Goal: Information Seeking & Learning: Learn about a topic

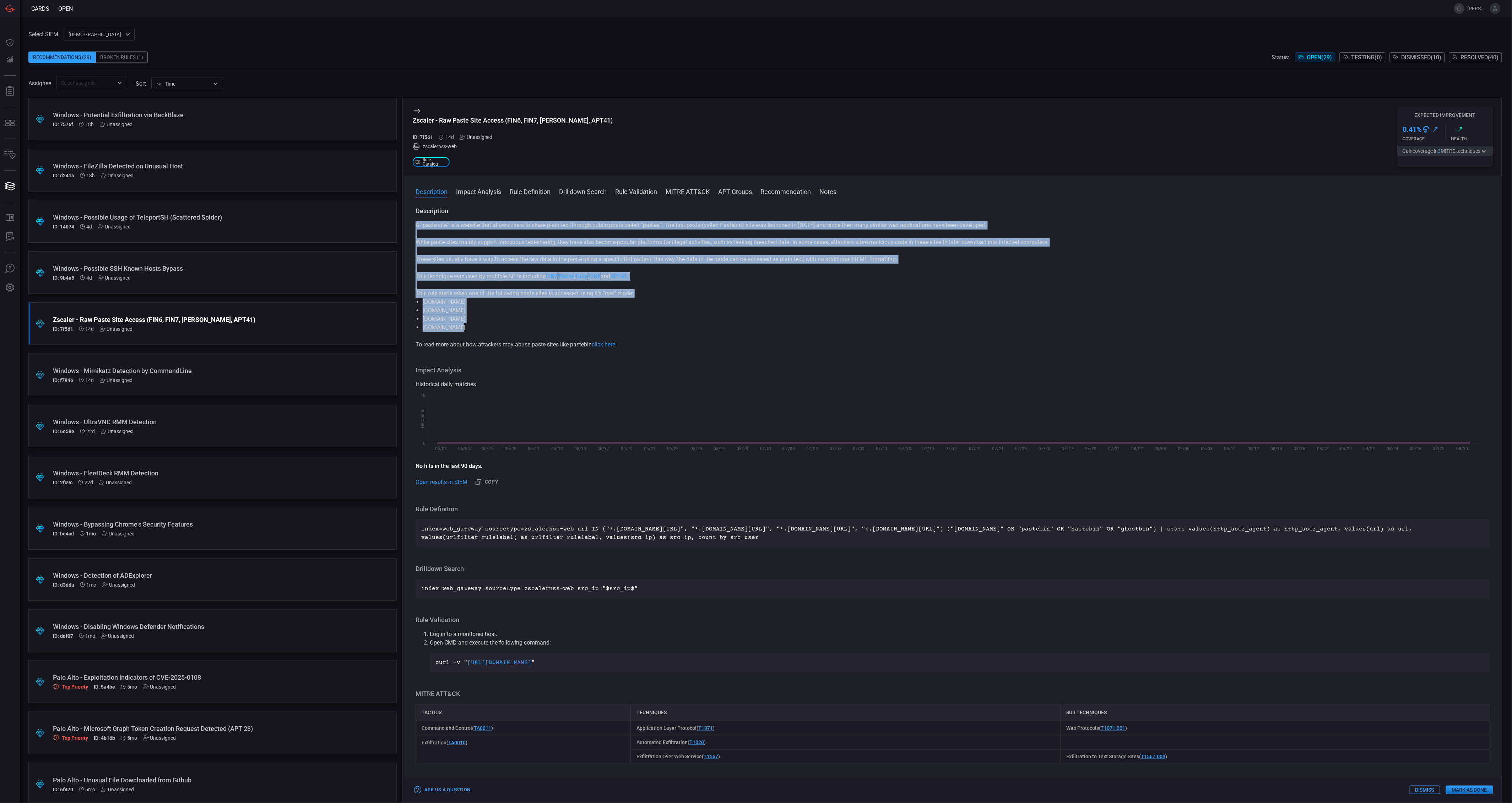
click at [275, 296] on div ".suggested_cards_icon{fill:url(#suggested_cards_icon);} Windows - Potential Exf…" at bounding box center [212, 450] width 368 height 705
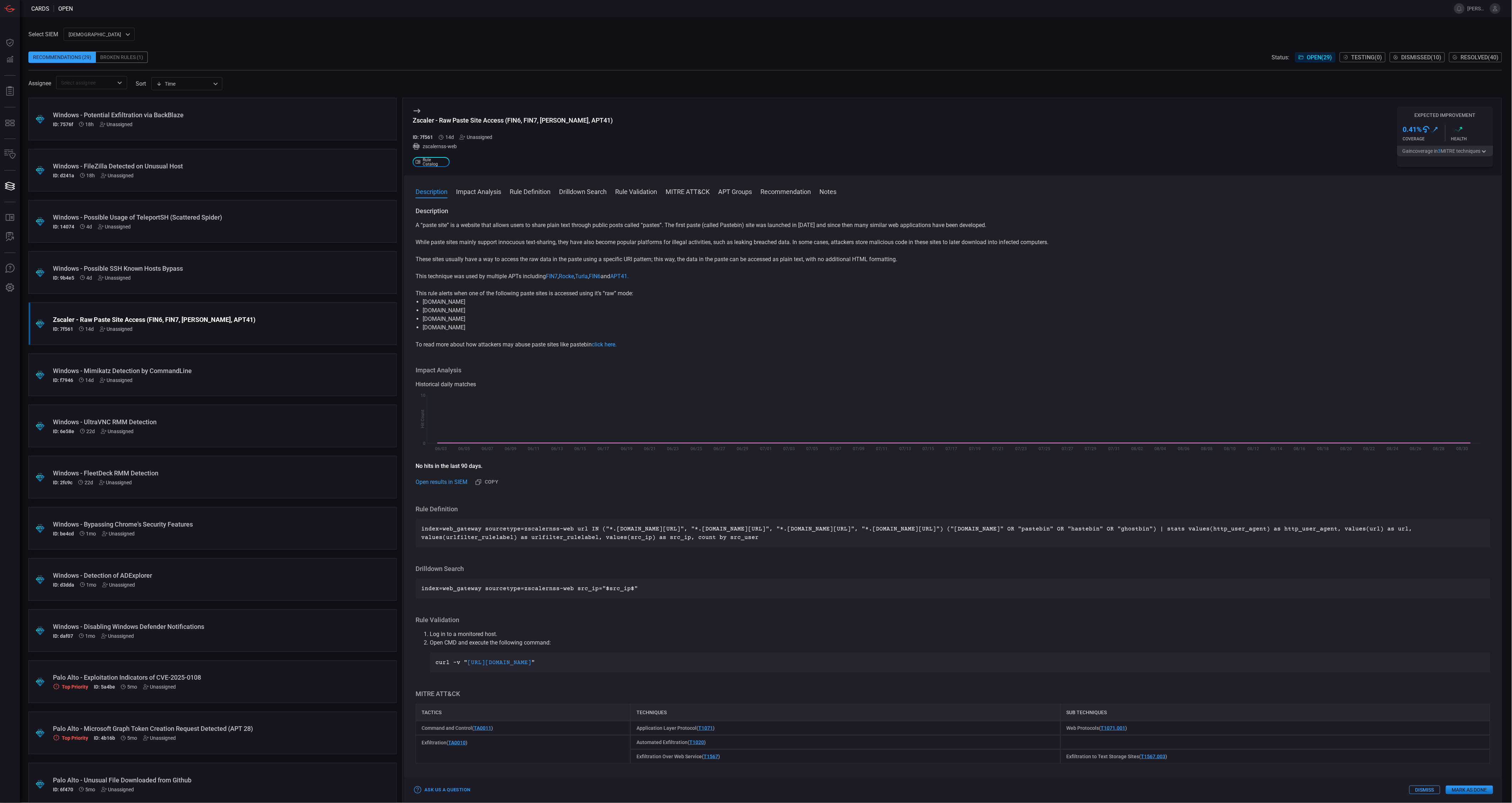
click at [143, 265] on div "Windows - Possible SSH Known Hosts Bypass" at bounding box center [199, 268] width 292 height 7
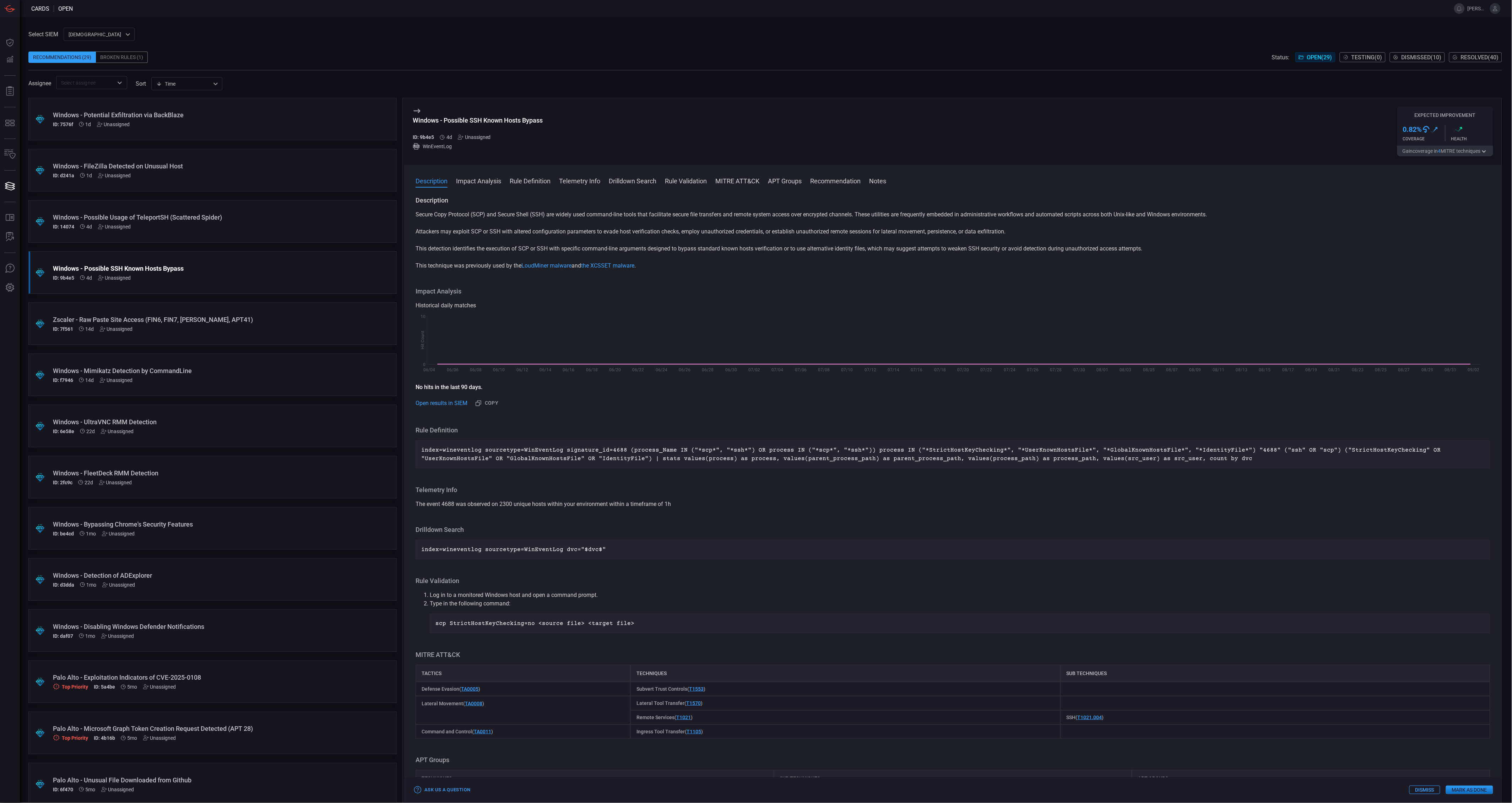
click at [1462, 153] on button "Gain coverage in 4 MITRE technique s" at bounding box center [1445, 151] width 96 height 11
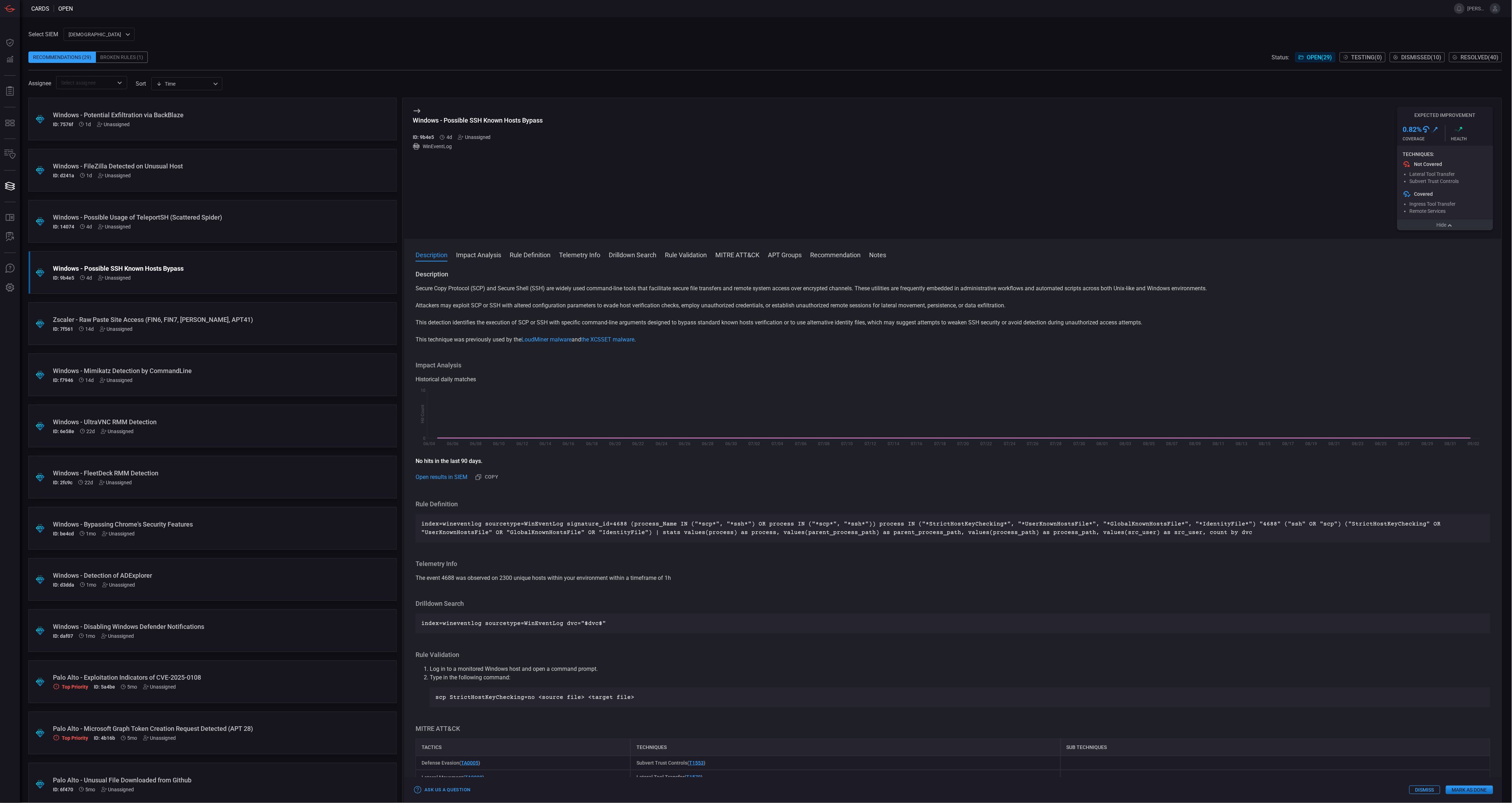
click at [1446, 227] on button "Hide" at bounding box center [1445, 225] width 96 height 11
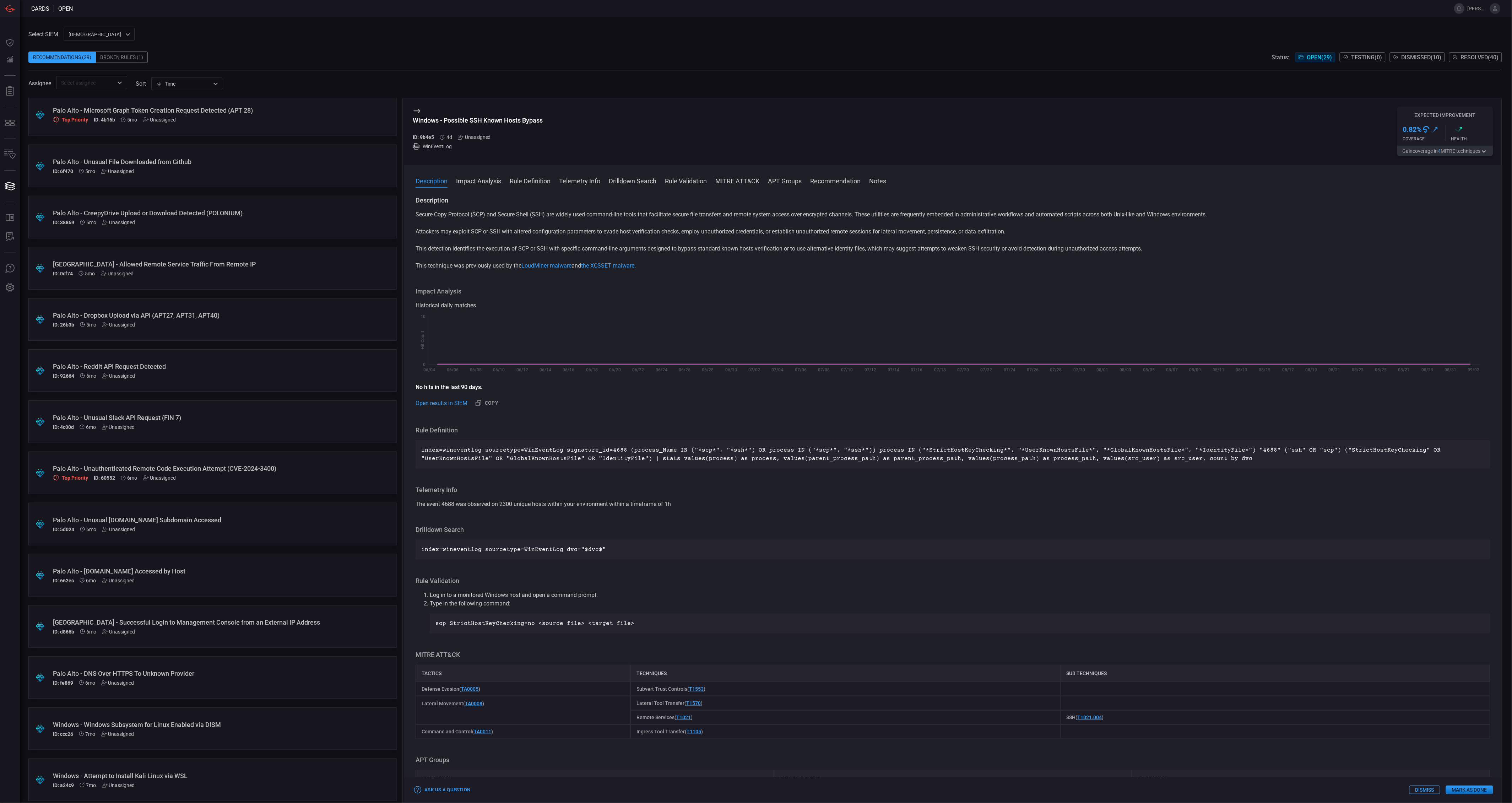
scroll to position [779, 0]
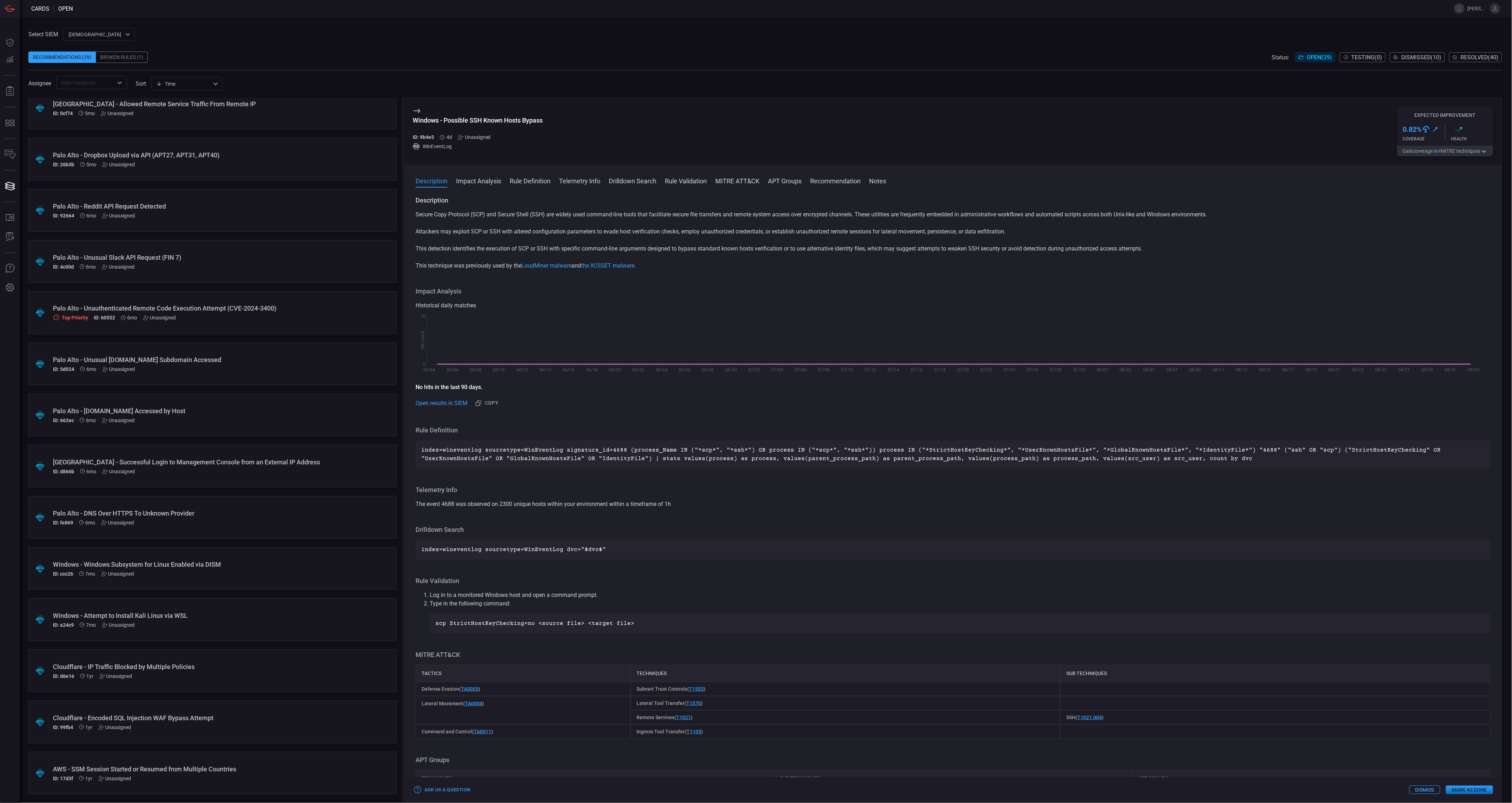
click at [240, 769] on div "AWS - SSM Session Started or Resumed from Multiple Countries" at bounding box center [199, 769] width 292 height 7
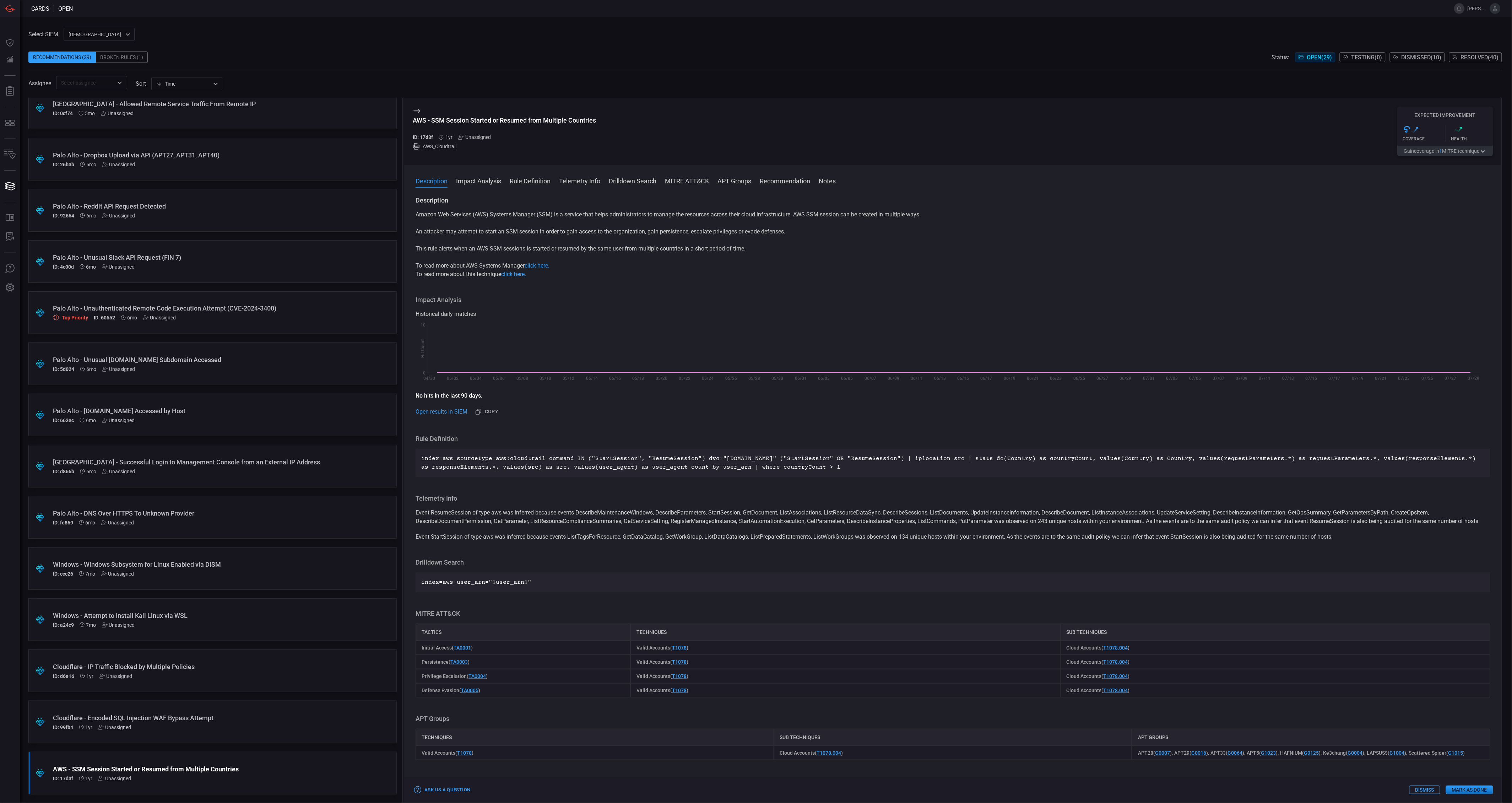
click at [1464, 156] on button "Gain coverage in 1 MITRE technique" at bounding box center [1445, 151] width 96 height 11
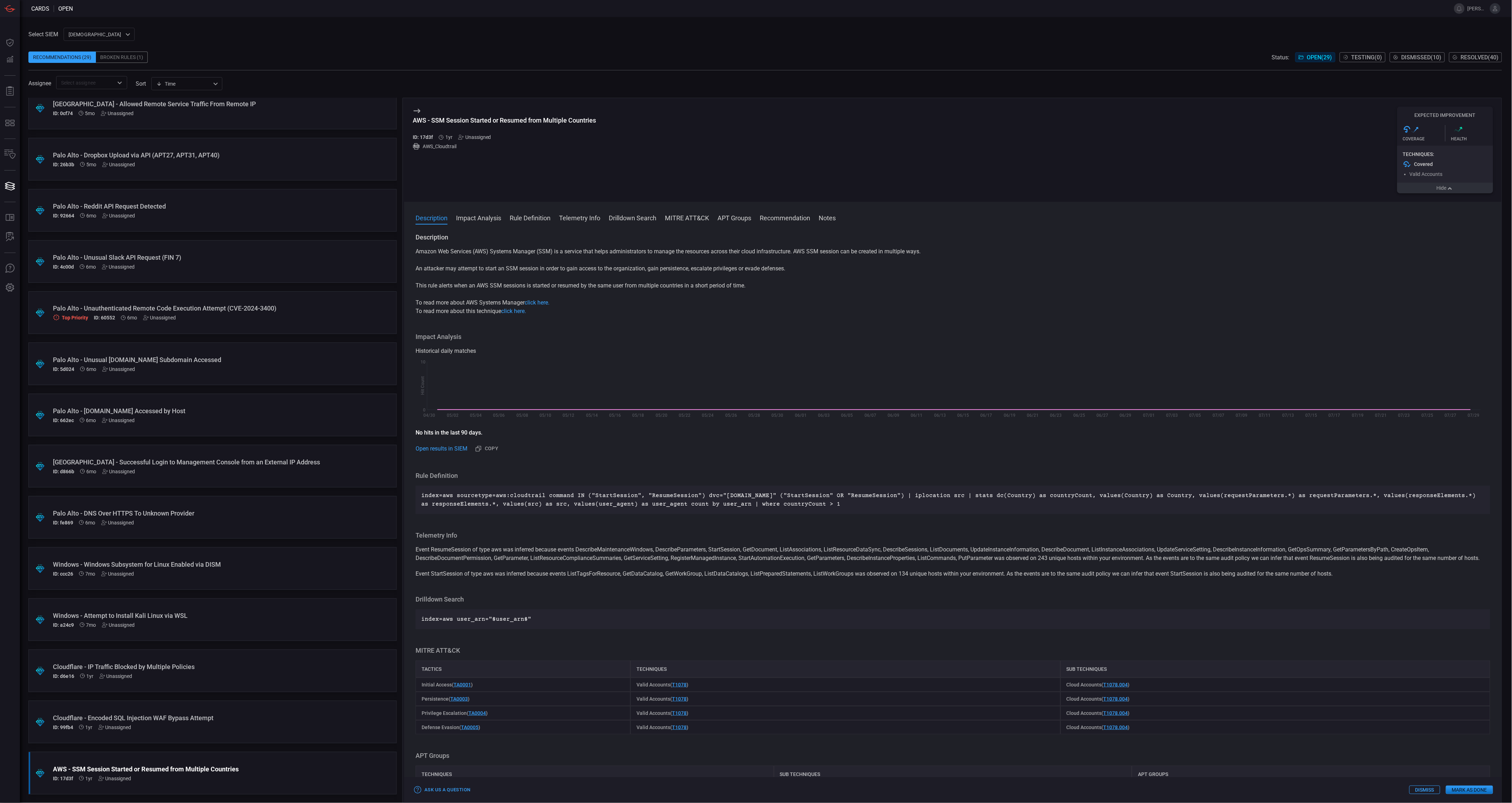
click at [217, 728] on div "ID: 99fb4 1yr Unassigned" at bounding box center [199, 727] width 292 height 6
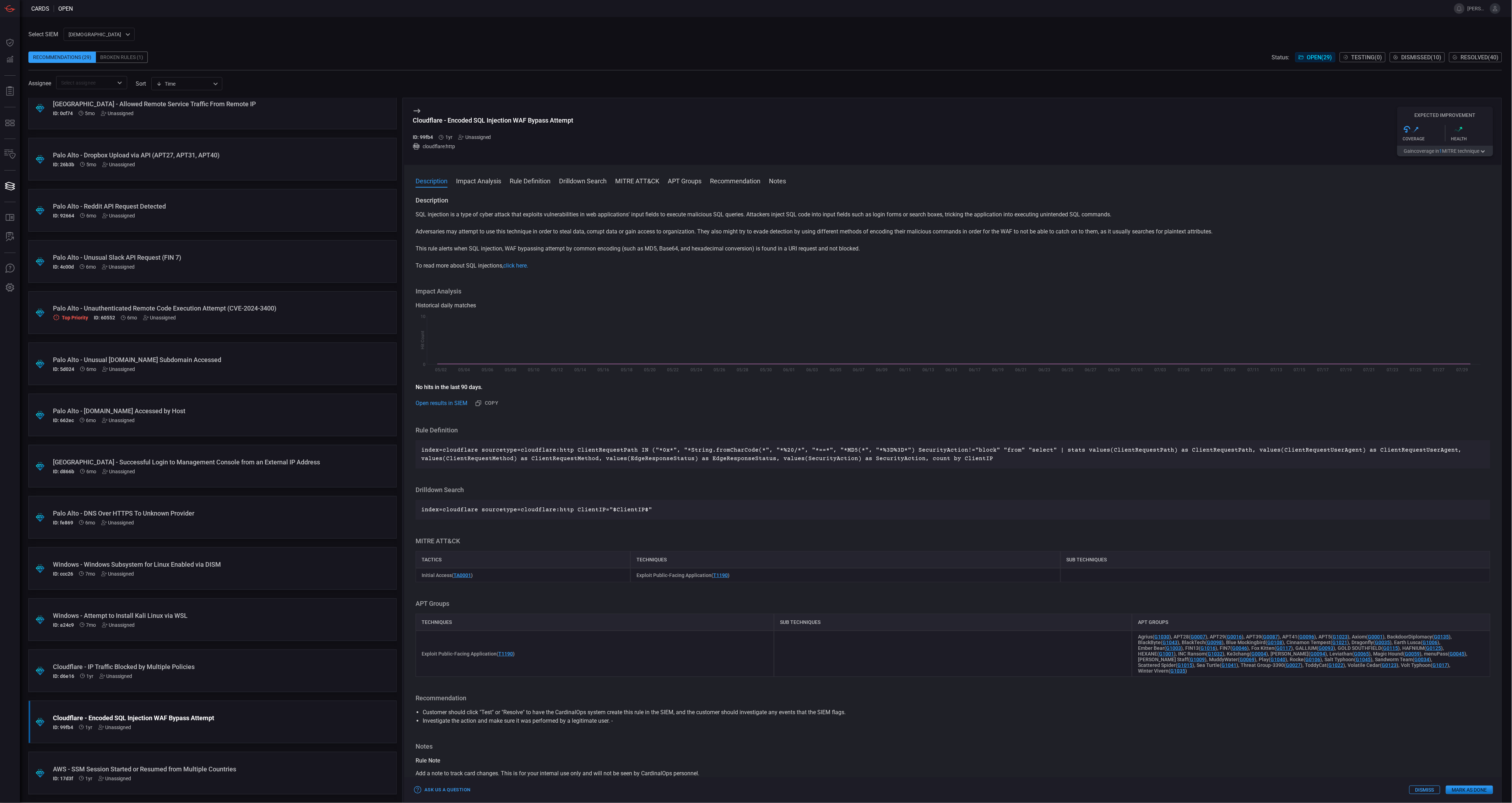
click at [1427, 154] on button "Gain coverage in 1 MITRE technique" at bounding box center [1445, 151] width 96 height 11
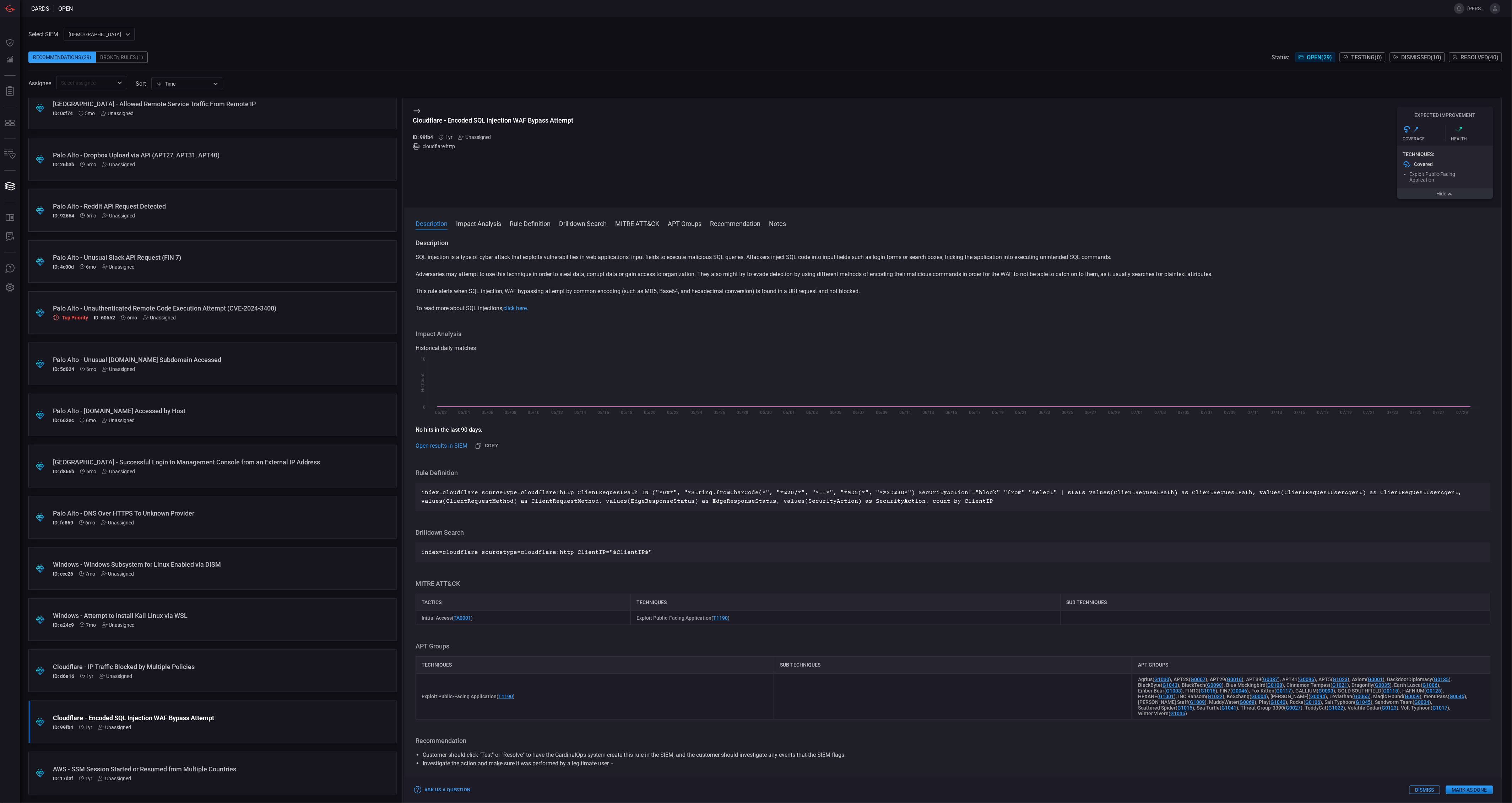
click at [1426, 198] on button "Hide" at bounding box center [1445, 193] width 96 height 11
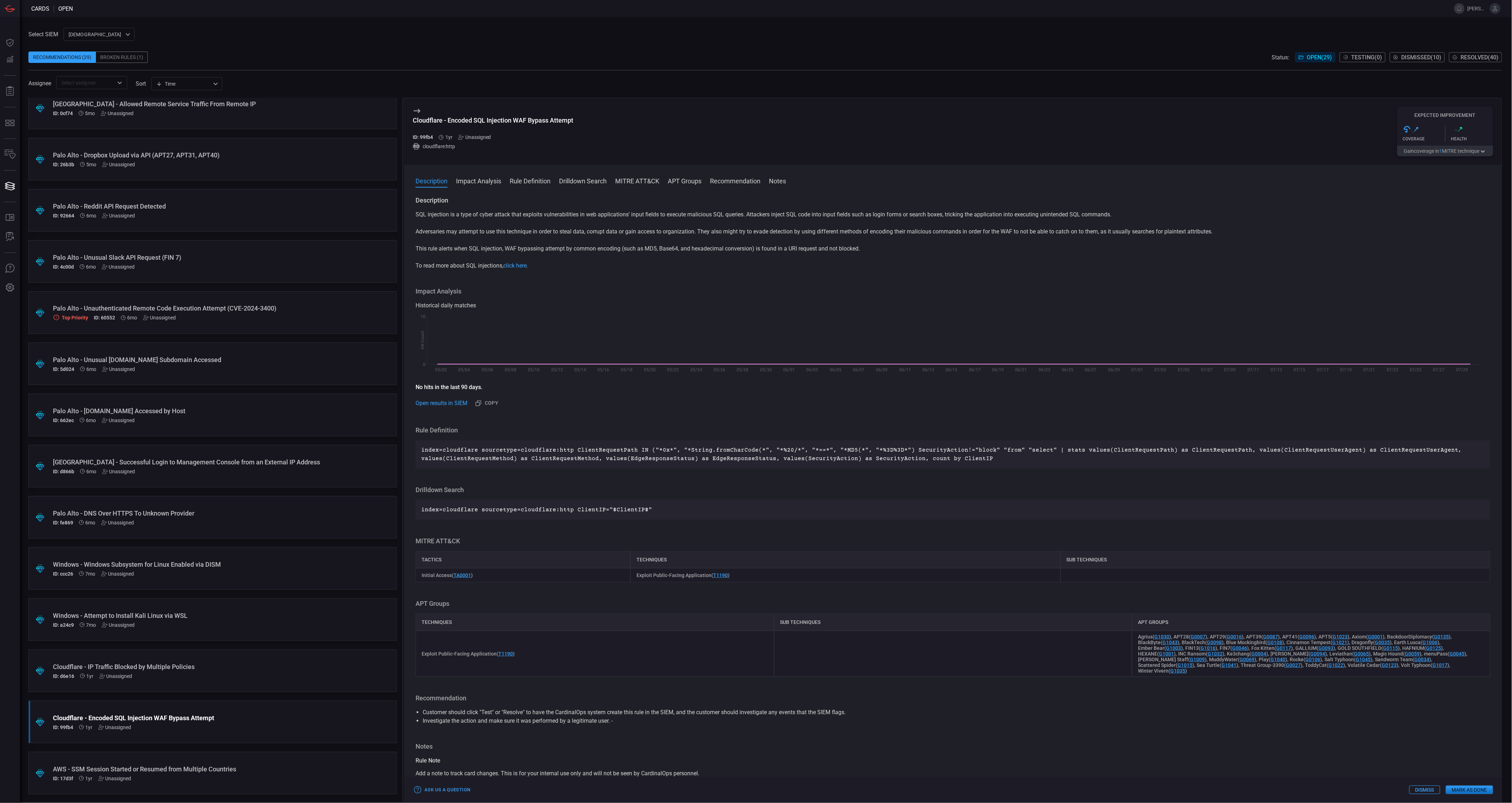
click at [210, 664] on div "Cloudflare - IP Traffic Blocked by Multiple Policies" at bounding box center [199, 667] width 292 height 7
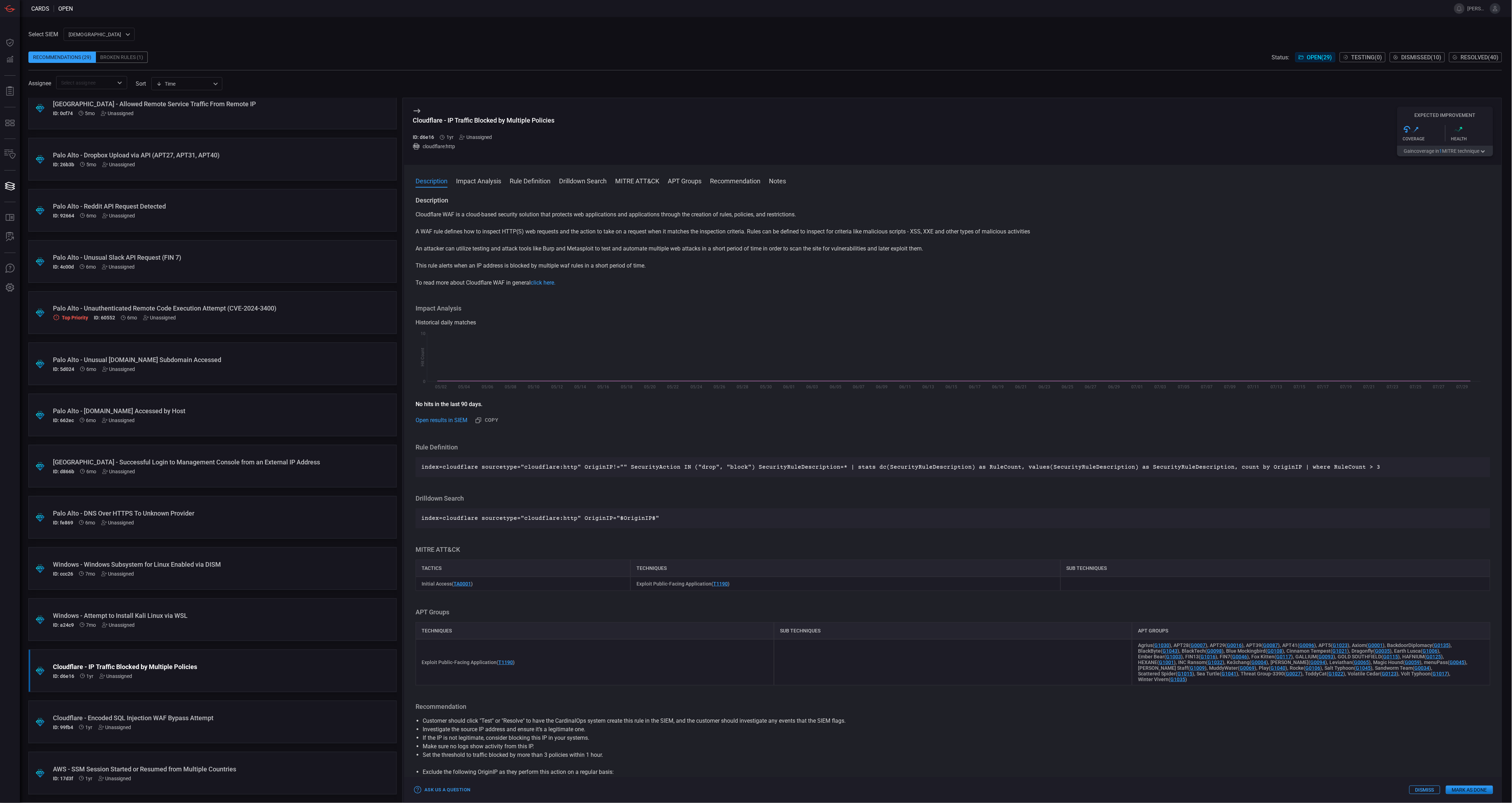
click at [1436, 154] on button "Gain coverage in 1 MITRE technique" at bounding box center [1445, 151] width 96 height 11
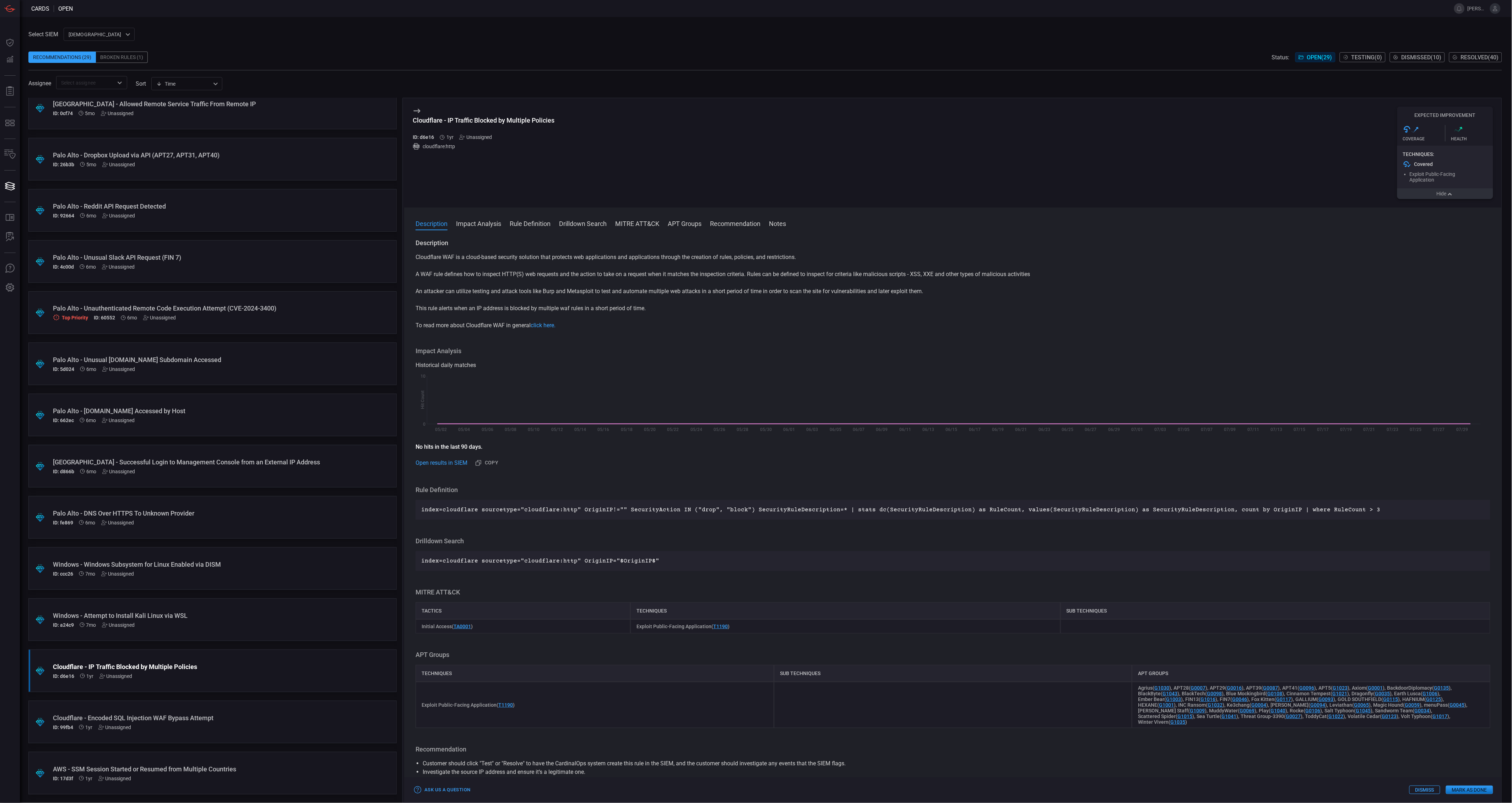
click at [141, 625] on div "ID: a24c9 7mo Unassigned" at bounding box center [199, 625] width 292 height 6
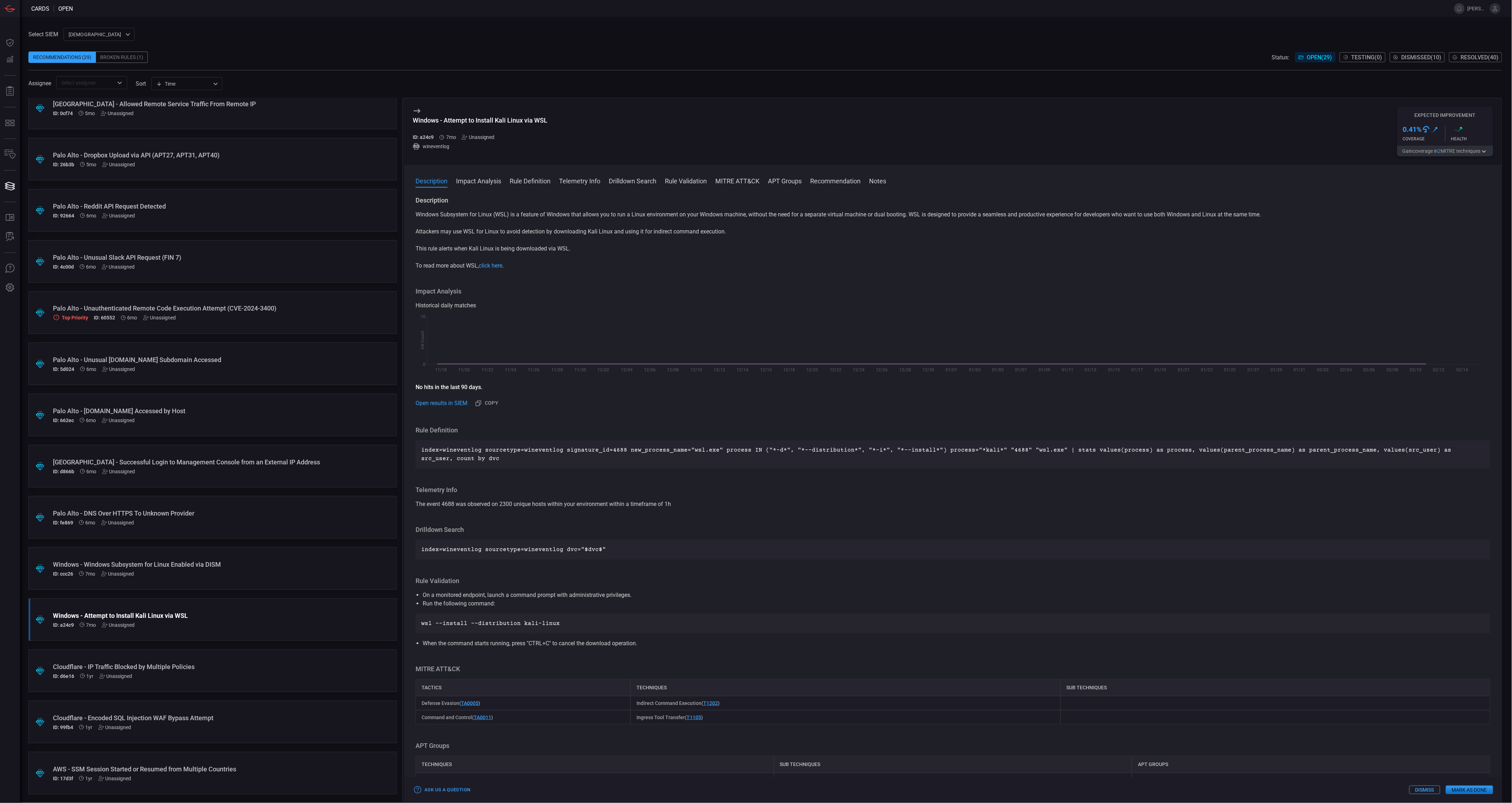
click at [1430, 151] on button "Gain coverage in 2 MITRE technique s" at bounding box center [1445, 151] width 96 height 11
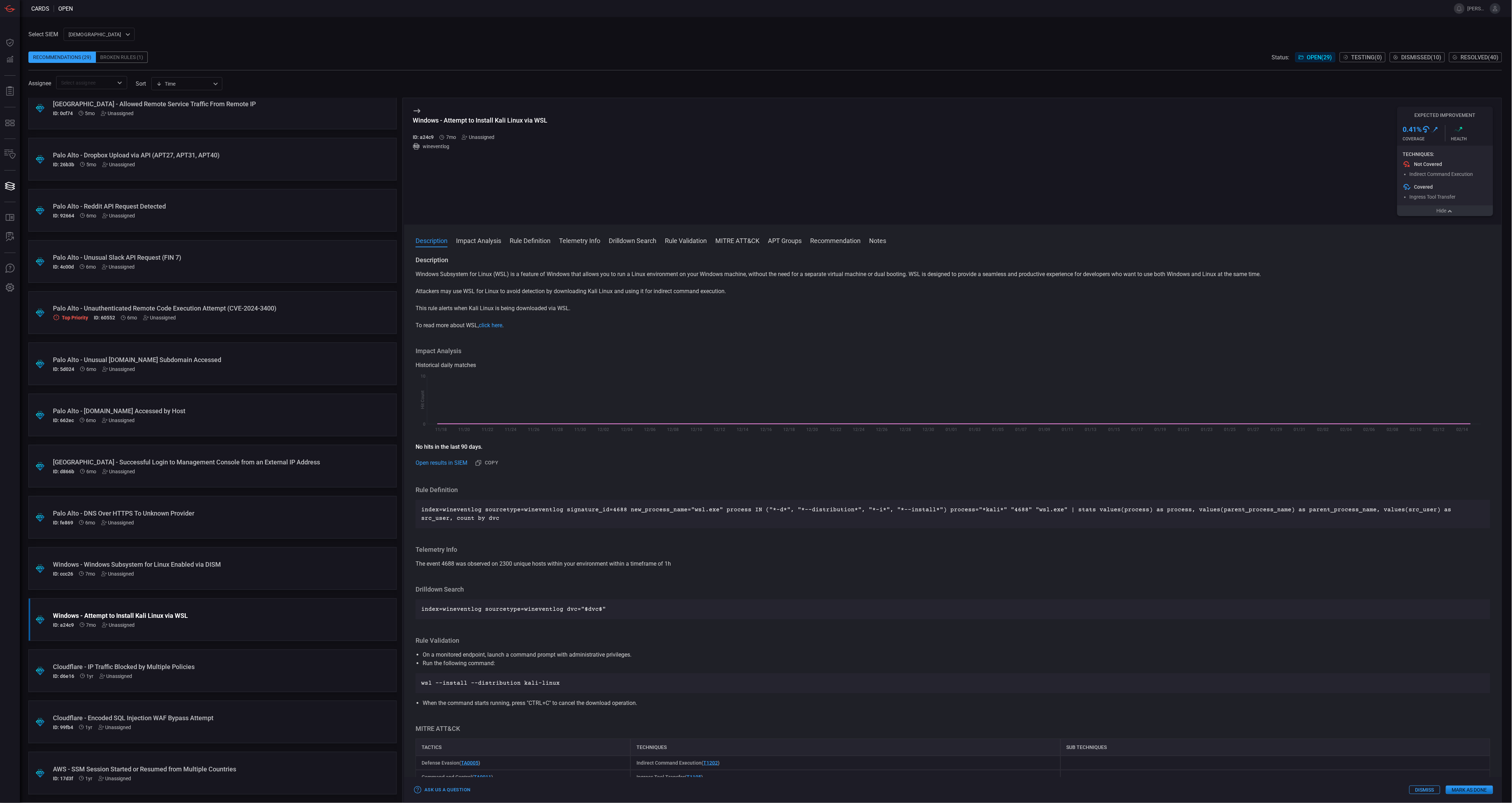
click at [252, 766] on div "AWS - SSM Session Started or Resumed from Multiple Countries" at bounding box center [199, 769] width 292 height 7
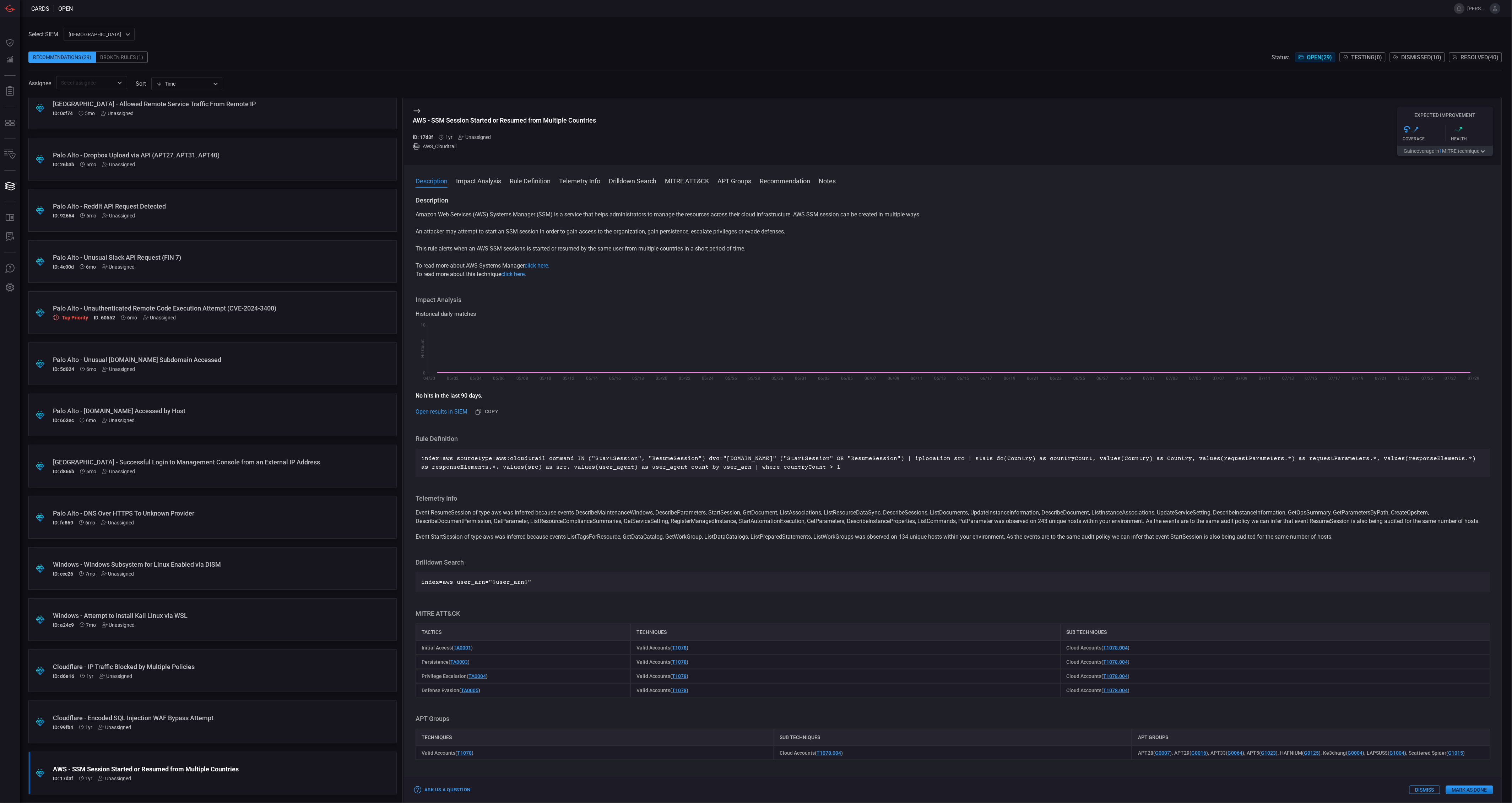
click at [260, 325] on div ".suggested_cards_icon{fill:url(#suggested_cards_icon);} [GEOGRAPHIC_DATA] - Una…" at bounding box center [212, 312] width 368 height 42
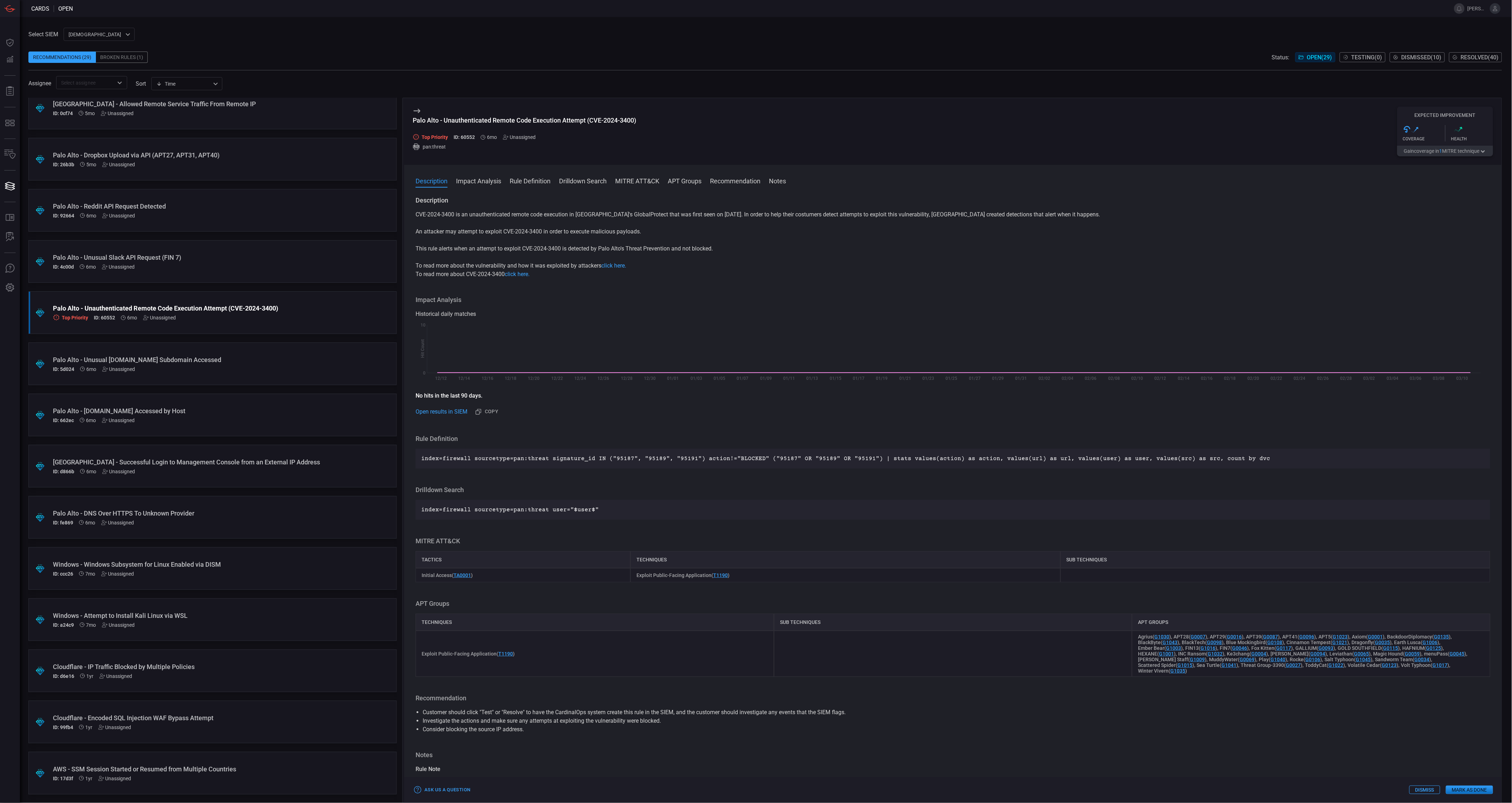
click at [1462, 155] on button "Gain coverage in 1 MITRE technique" at bounding box center [1445, 151] width 96 height 11
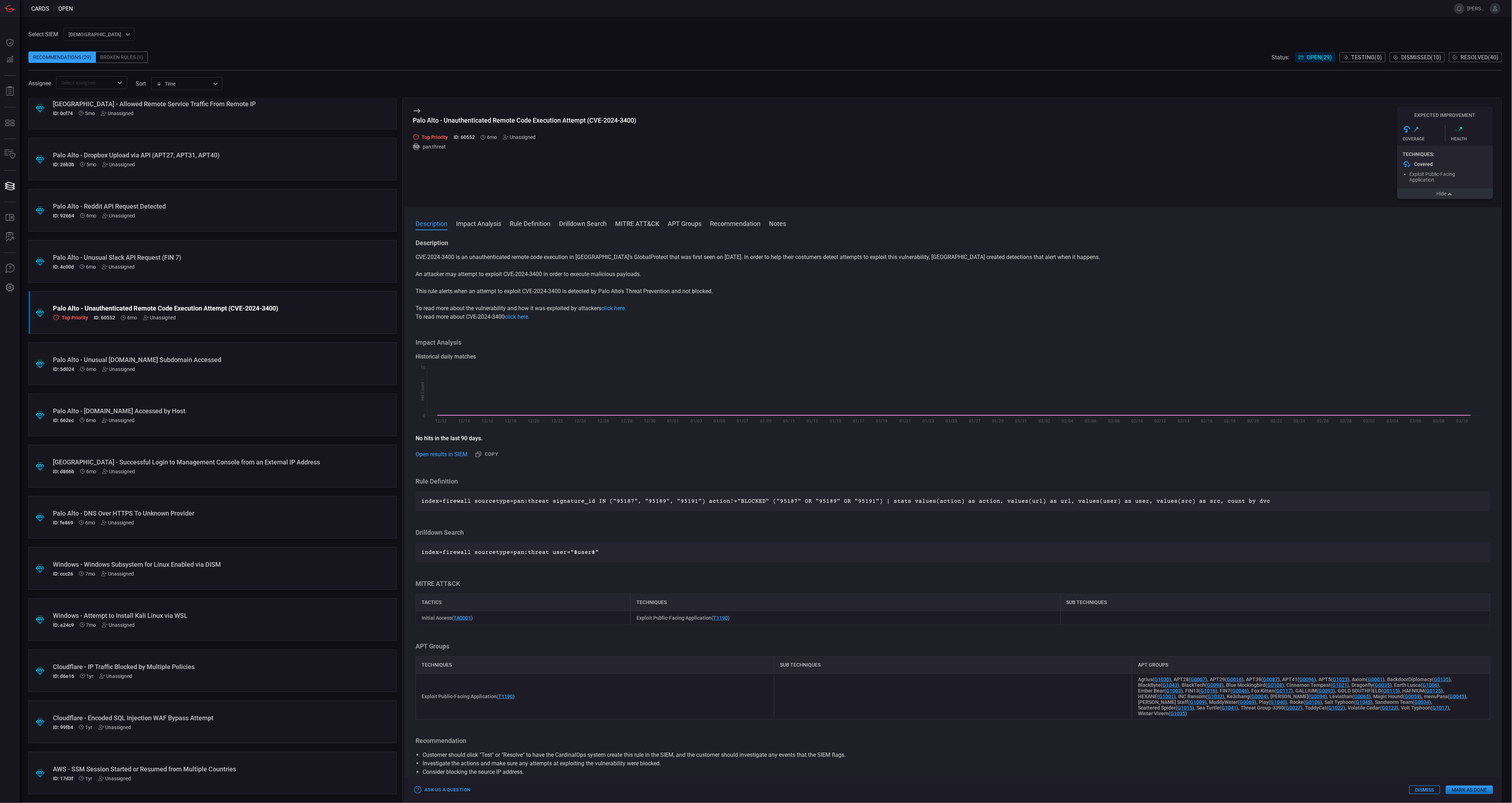
click at [1443, 198] on button "Hide" at bounding box center [1445, 193] width 96 height 11
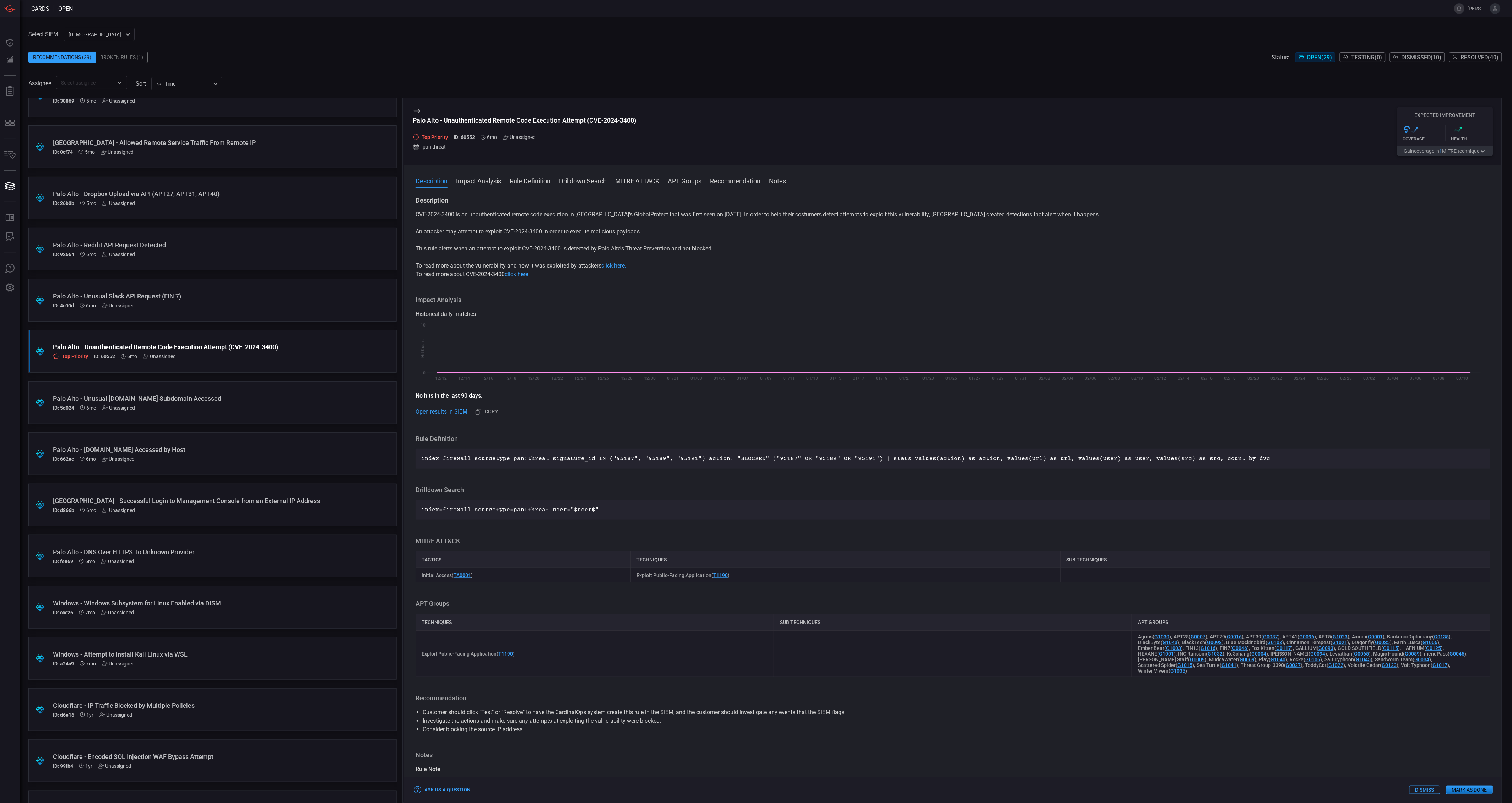
scroll to position [739, 0]
click at [317, 291] on div ".suggested_cards_icon{fill:url(#suggested_cards_icon);} Palo Alto - Unusual Sla…" at bounding box center [212, 301] width 368 height 42
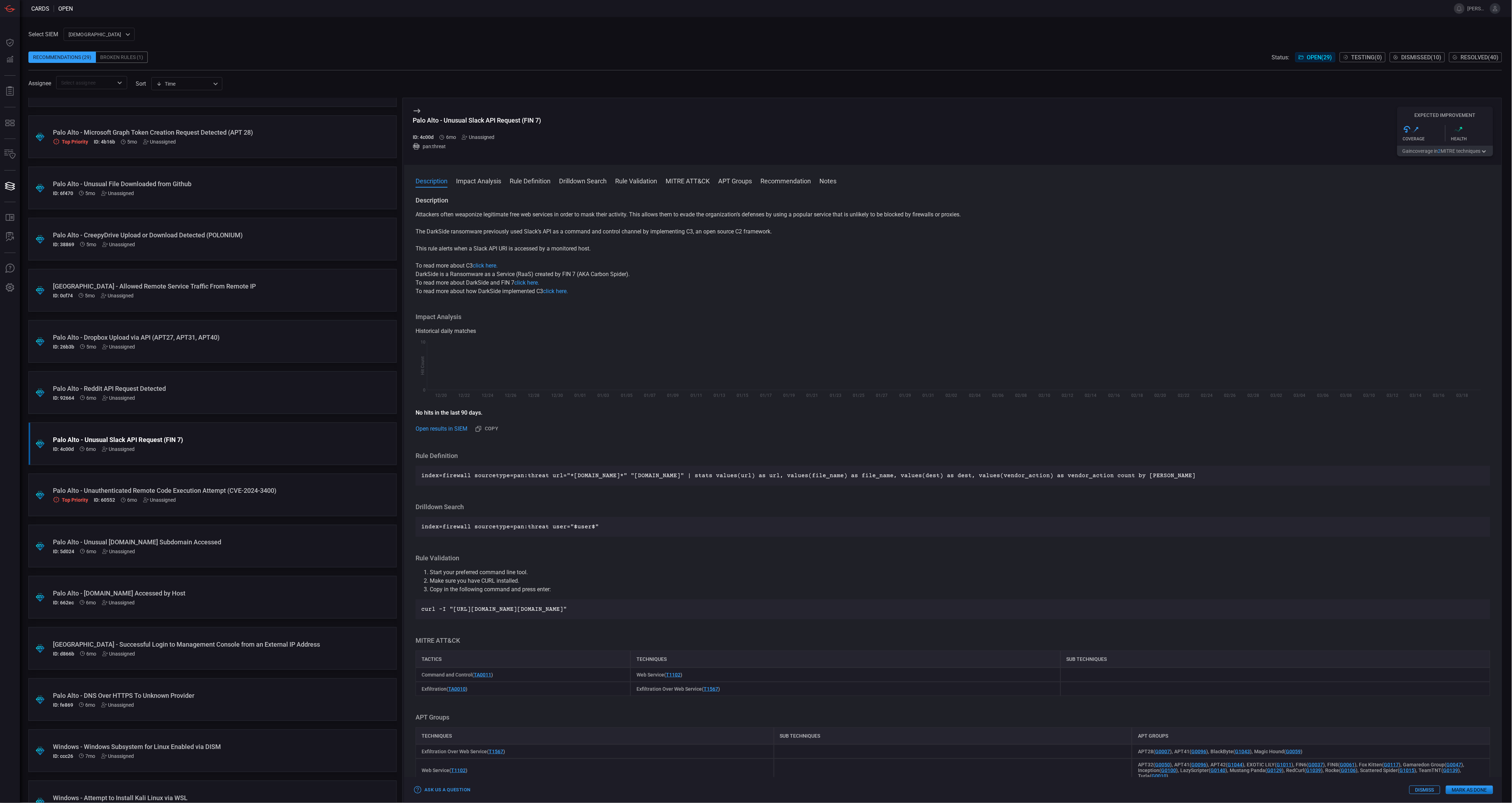
scroll to position [581, 0]
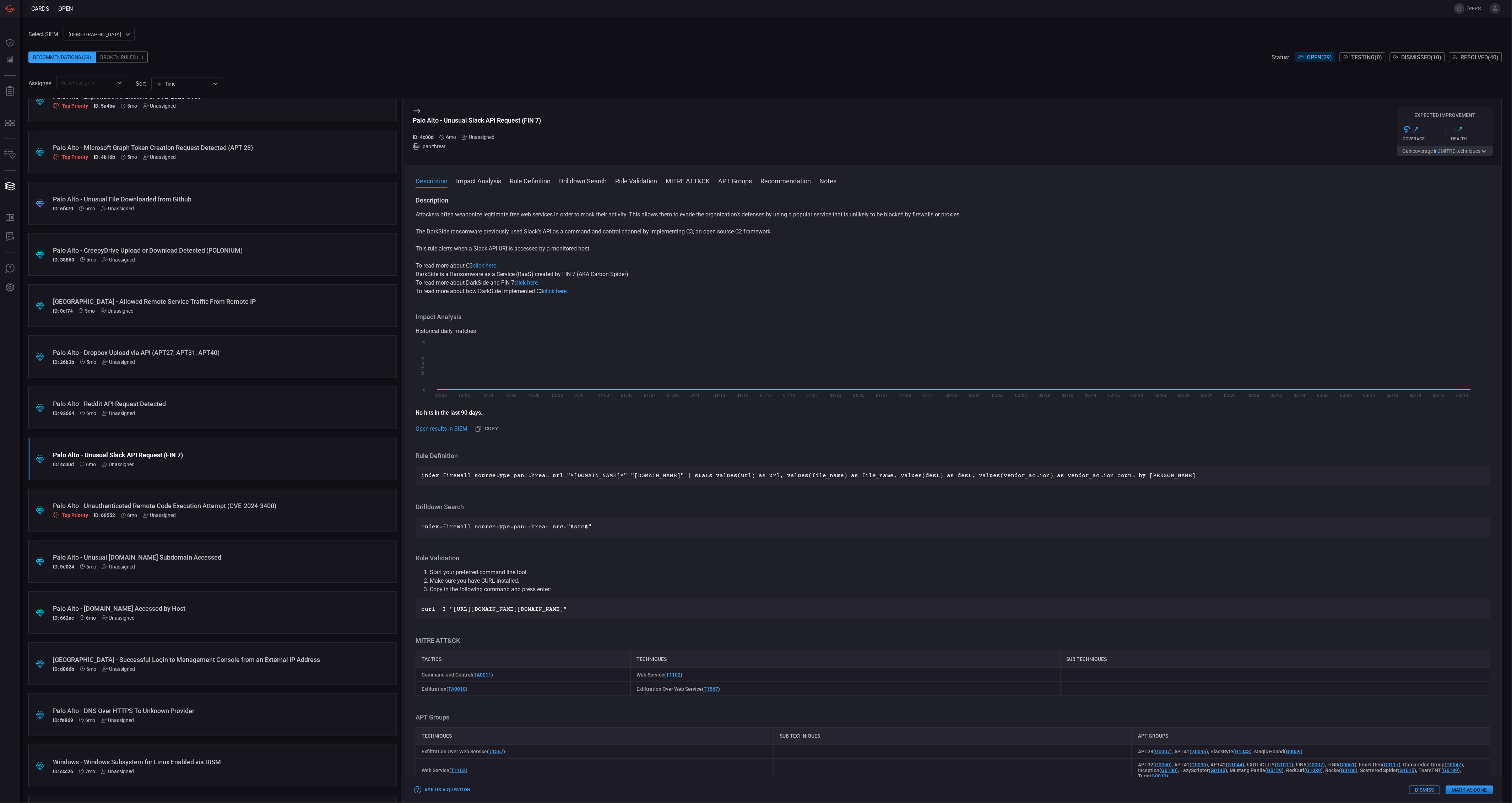
click at [1419, 151] on button "Gain coverage in 2 MITRE technique s" at bounding box center [1445, 151] width 96 height 11
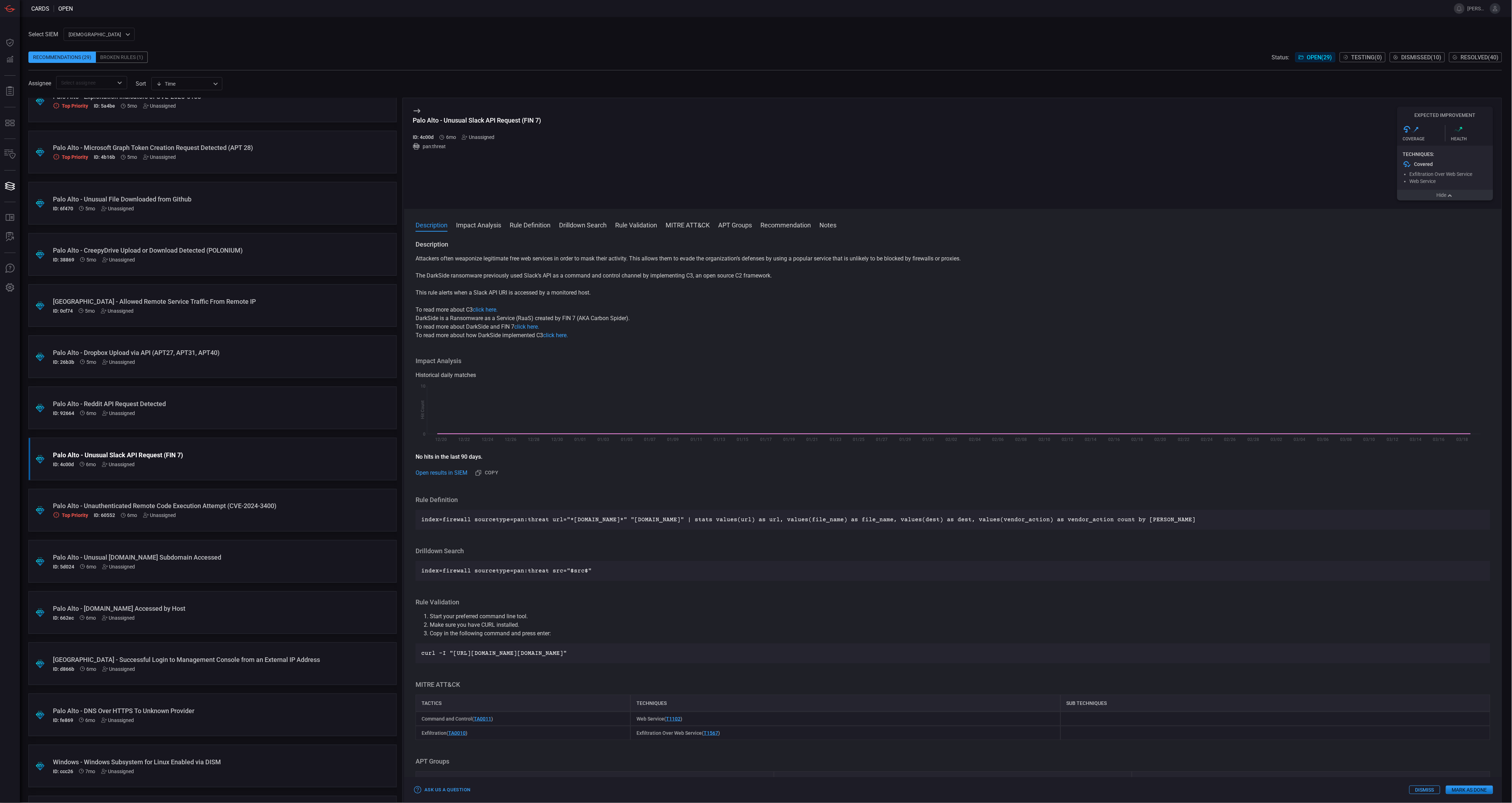
click at [1417, 199] on button "Hide" at bounding box center [1445, 194] width 96 height 11
